Goal: Task Accomplishment & Management: Manage account settings

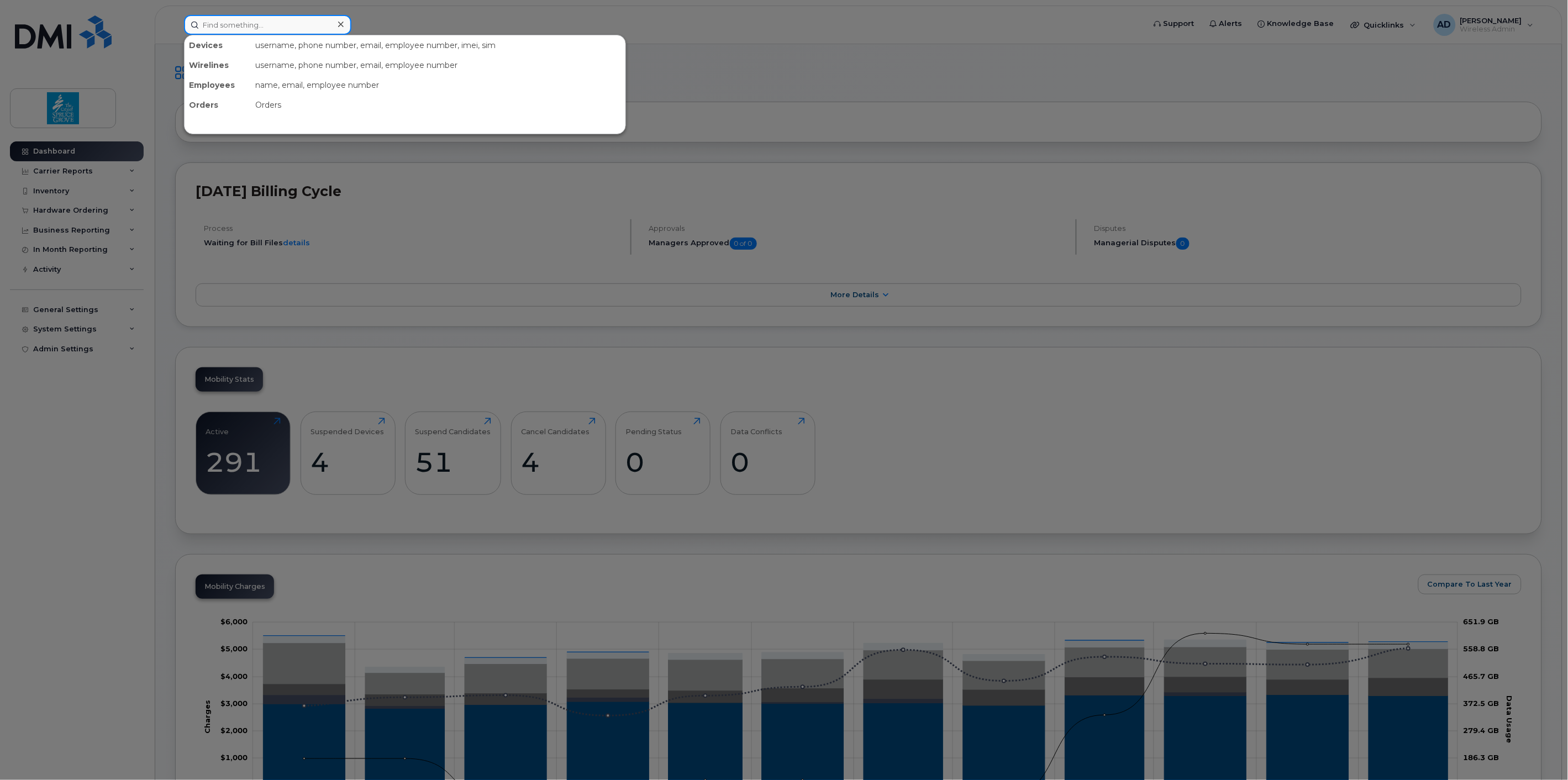
click at [256, 21] on input at bounding box center [268, 25] width 167 height 20
paste input "[PERSON_NAME]"
type input "[PERSON_NAME]"
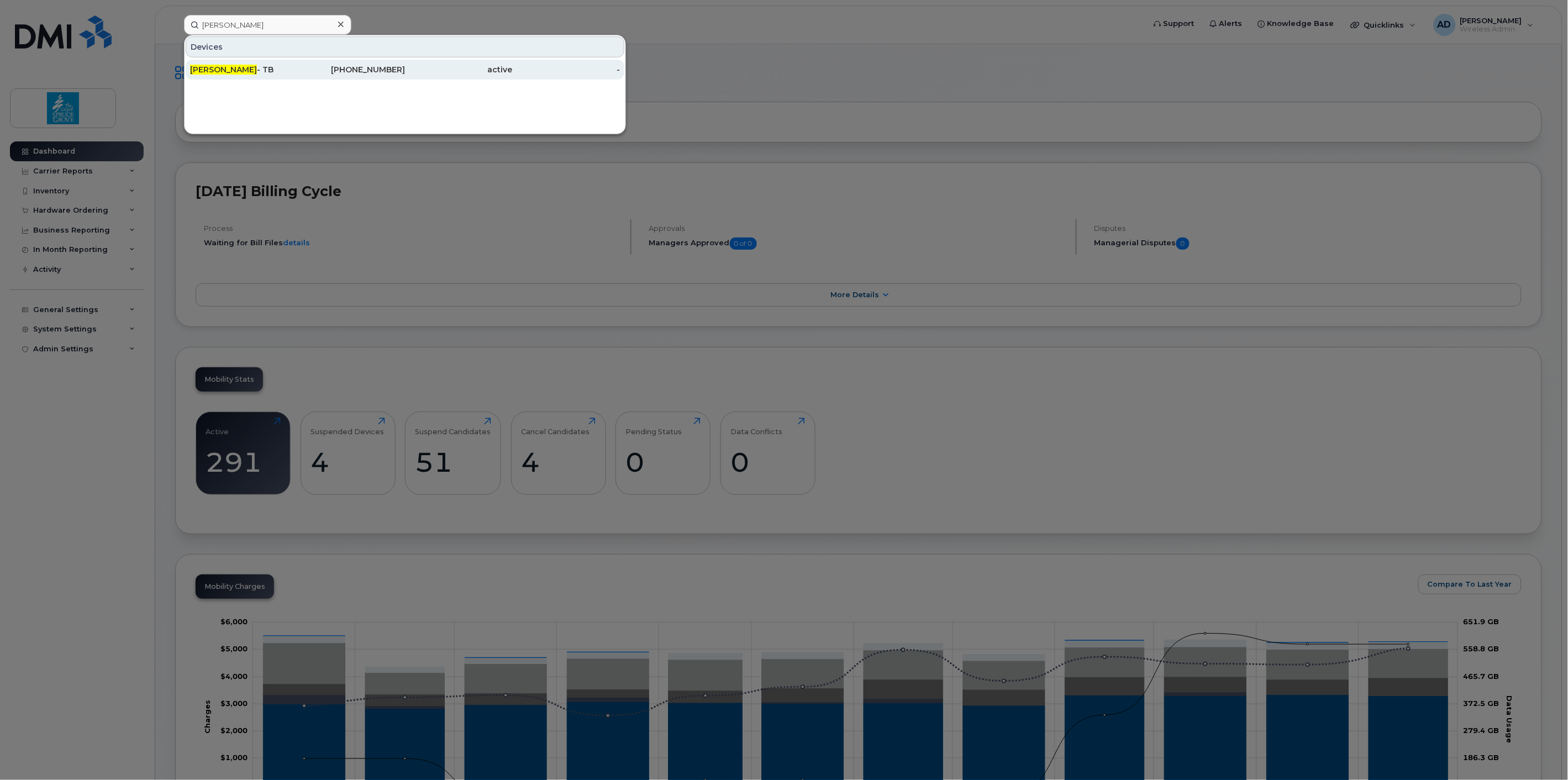
drag, startPoint x: 252, startPoint y: 71, endPoint x: 490, endPoint y: 70, distance: 238.0
click at [252, 70] on div "[PERSON_NAME] - TB" at bounding box center [244, 70] width 107 height 12
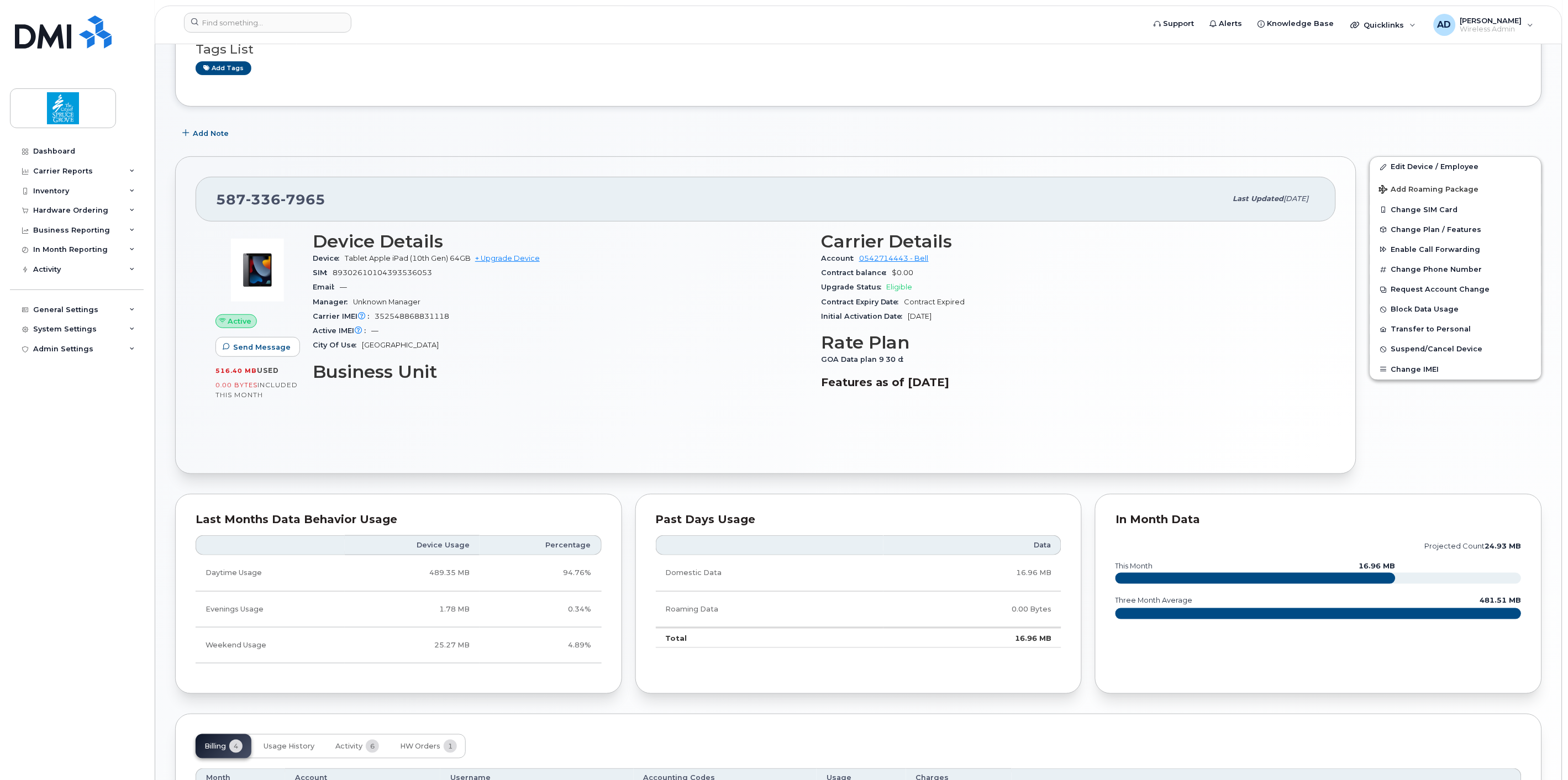
scroll to position [123, 0]
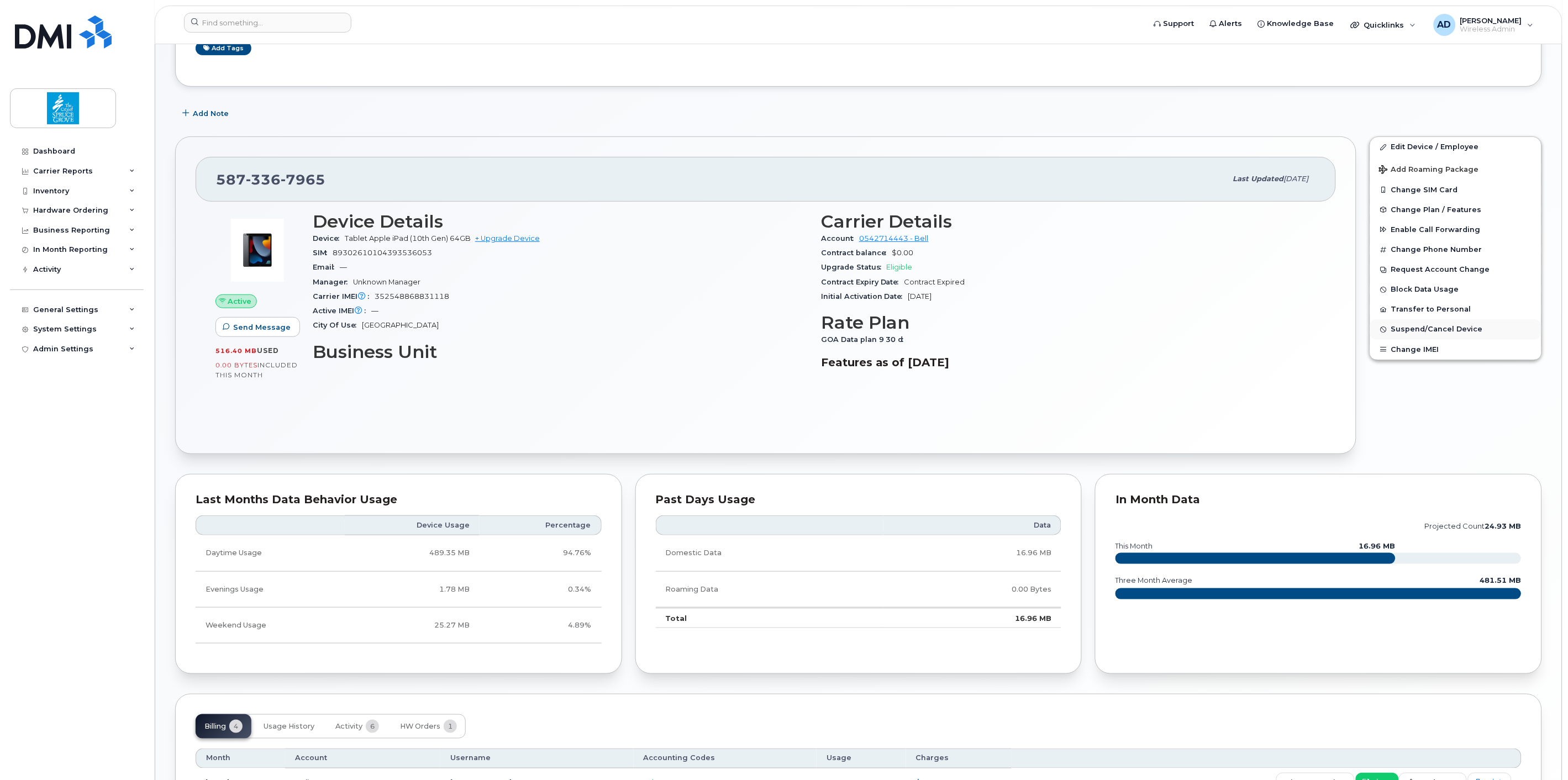
click at [1428, 329] on span "Suspend/Cancel Device" at bounding box center [1437, 329] width 92 height 9
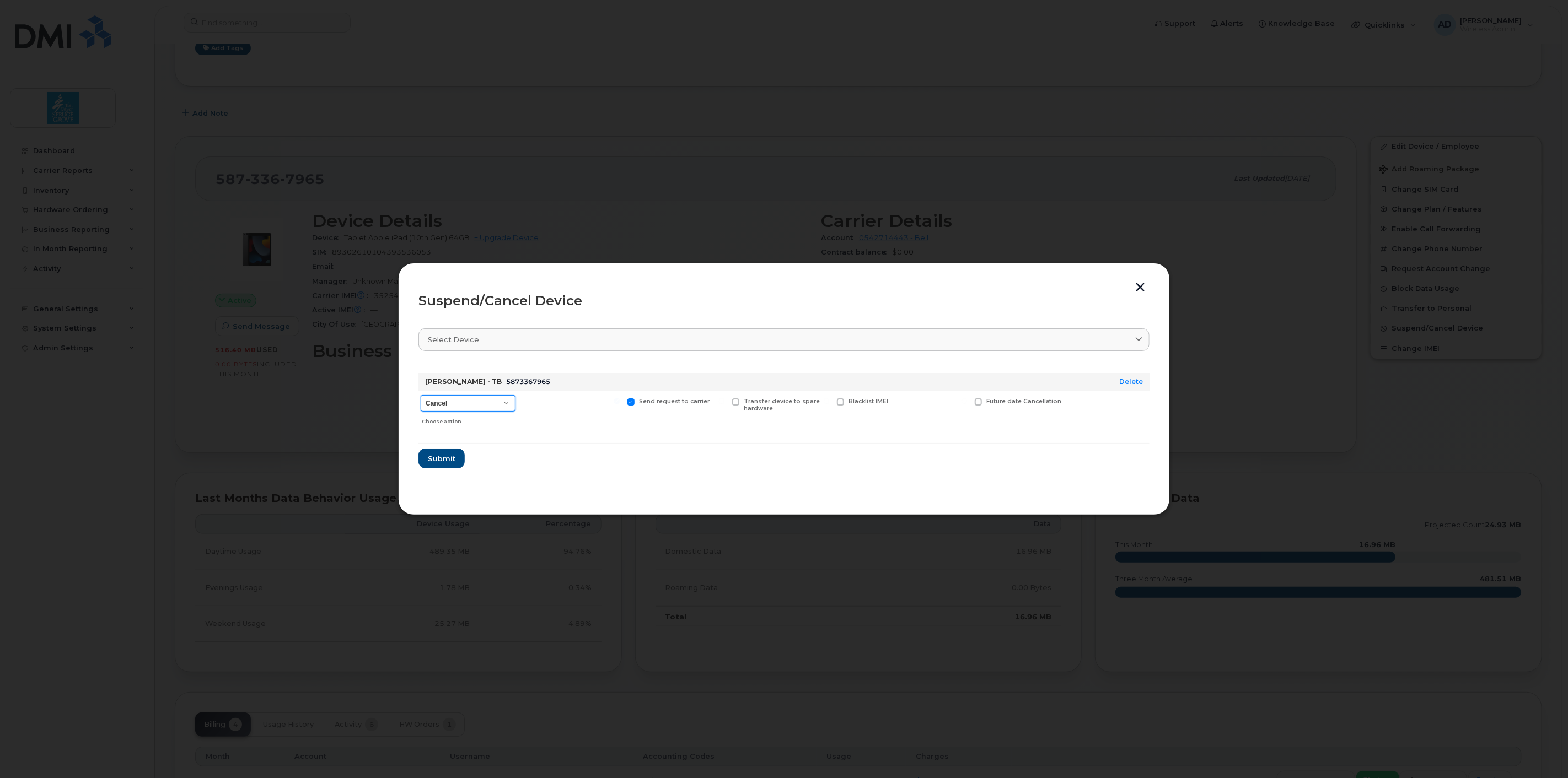
click at [463, 405] on select "Cancel Suspend - Extend Suspension Suspend - Reduced Rate Suspend - Full Rate S…" at bounding box center [467, 403] width 95 height 16
select select "[object Object]"
click at [420, 395] on select "Cancel Suspend - Extend Suspension Suspend - Reduced Rate Suspend - Full Rate S…" at bounding box center [467, 403] width 95 height 16
click at [445, 458] on span "Submit" at bounding box center [440, 458] width 28 height 11
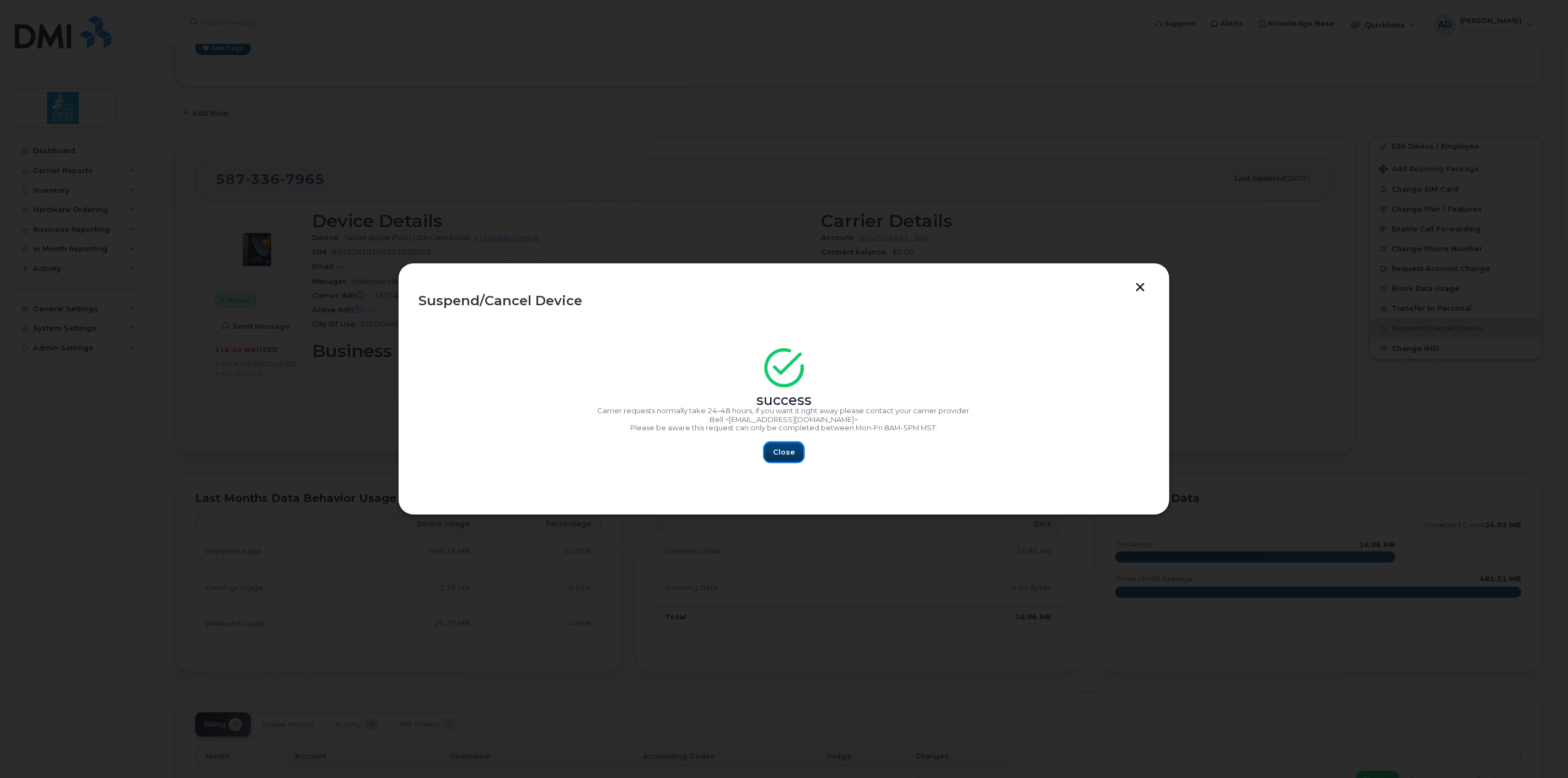
click at [781, 449] on span "Close" at bounding box center [783, 452] width 22 height 11
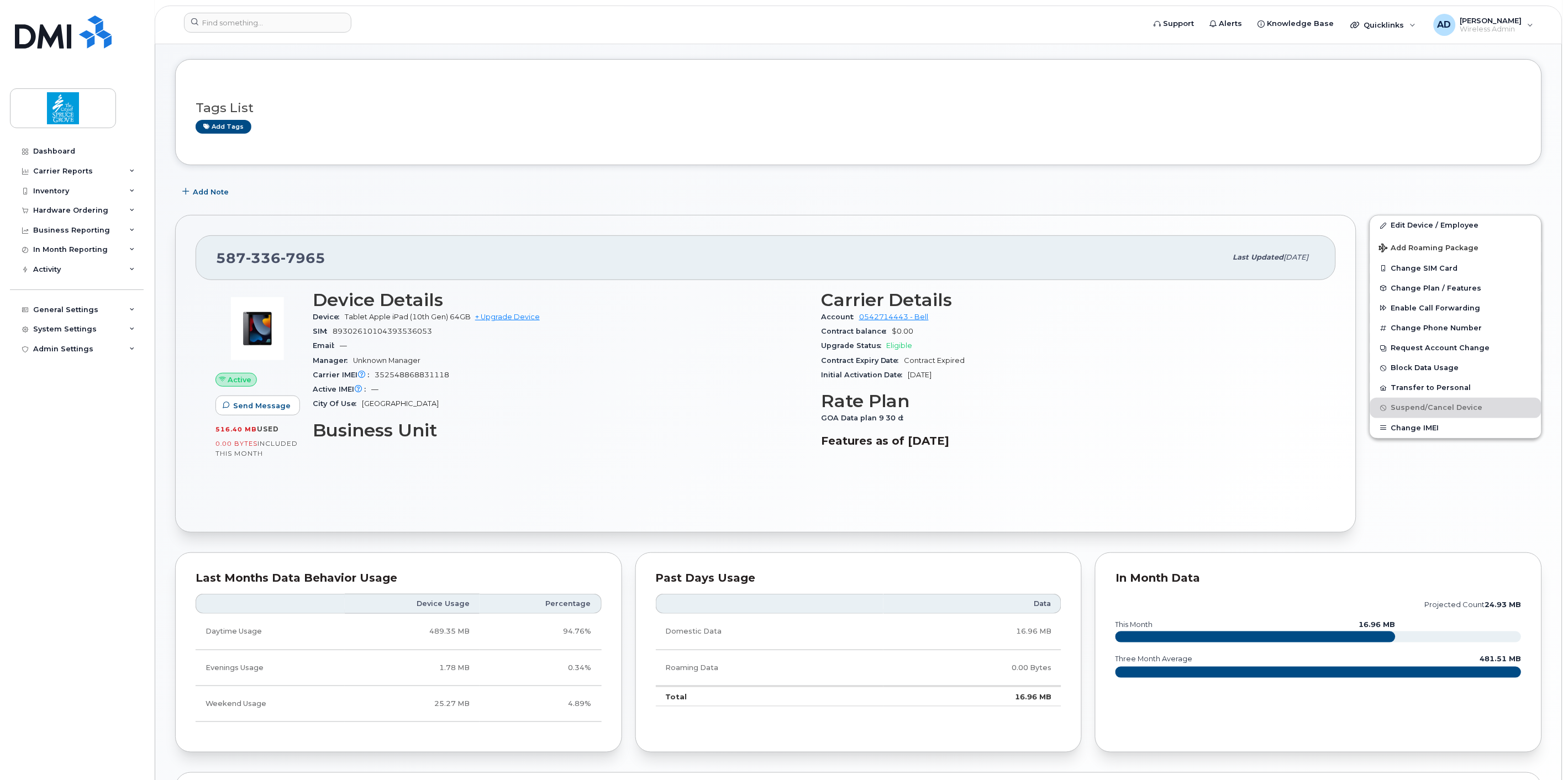
scroll to position [0, 0]
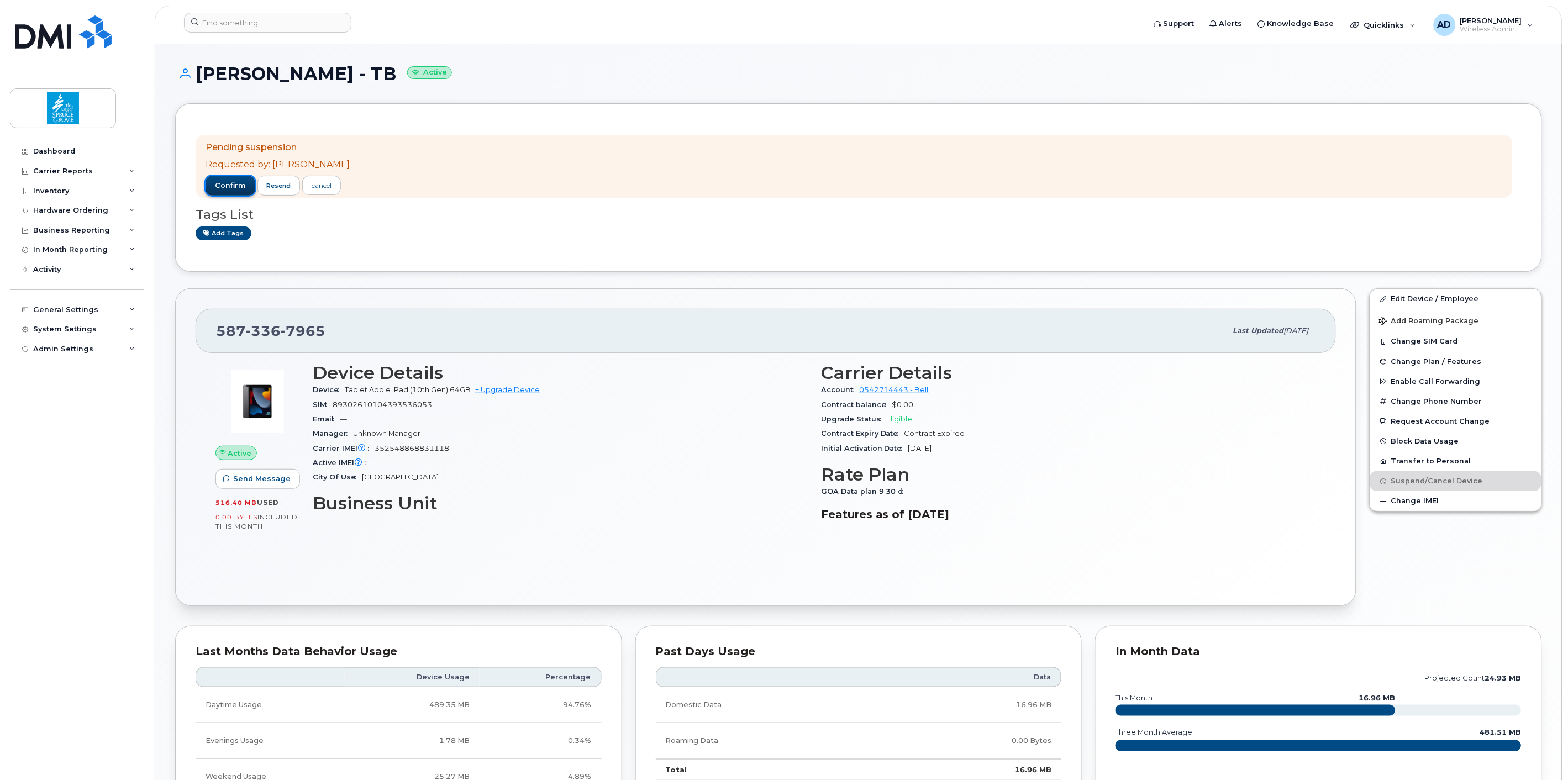
click at [228, 184] on span "confirm" at bounding box center [230, 185] width 31 height 10
